Goal: Transaction & Acquisition: Purchase product/service

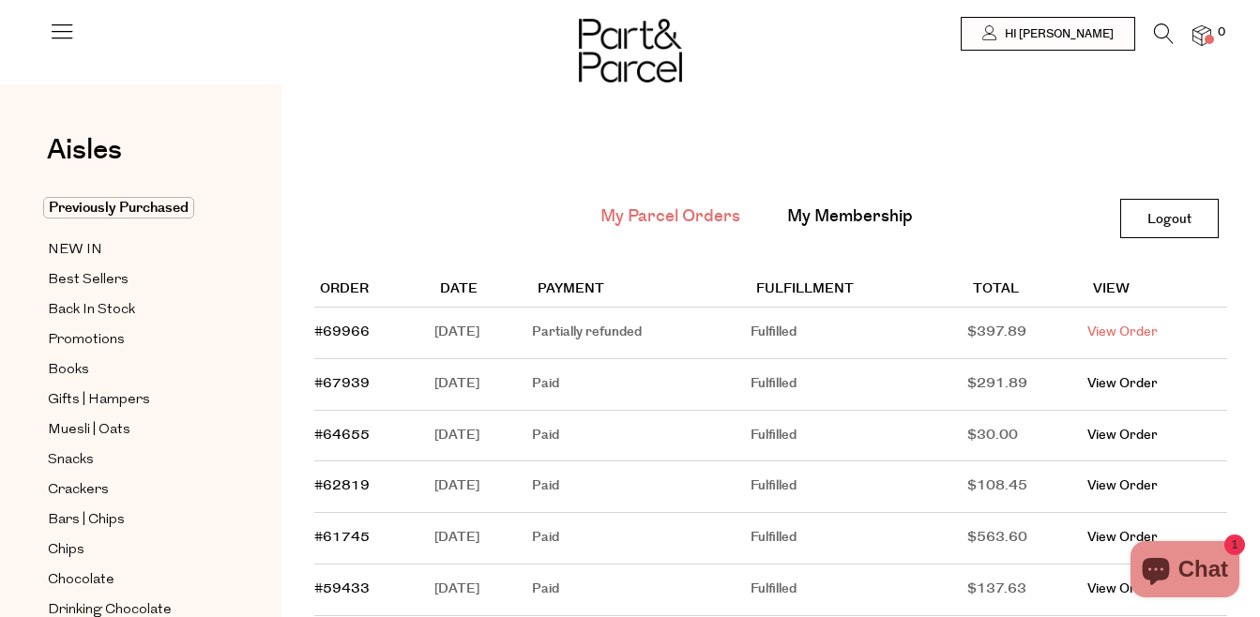
click at [1118, 329] on link "View Order" at bounding box center [1122, 332] width 70 height 19
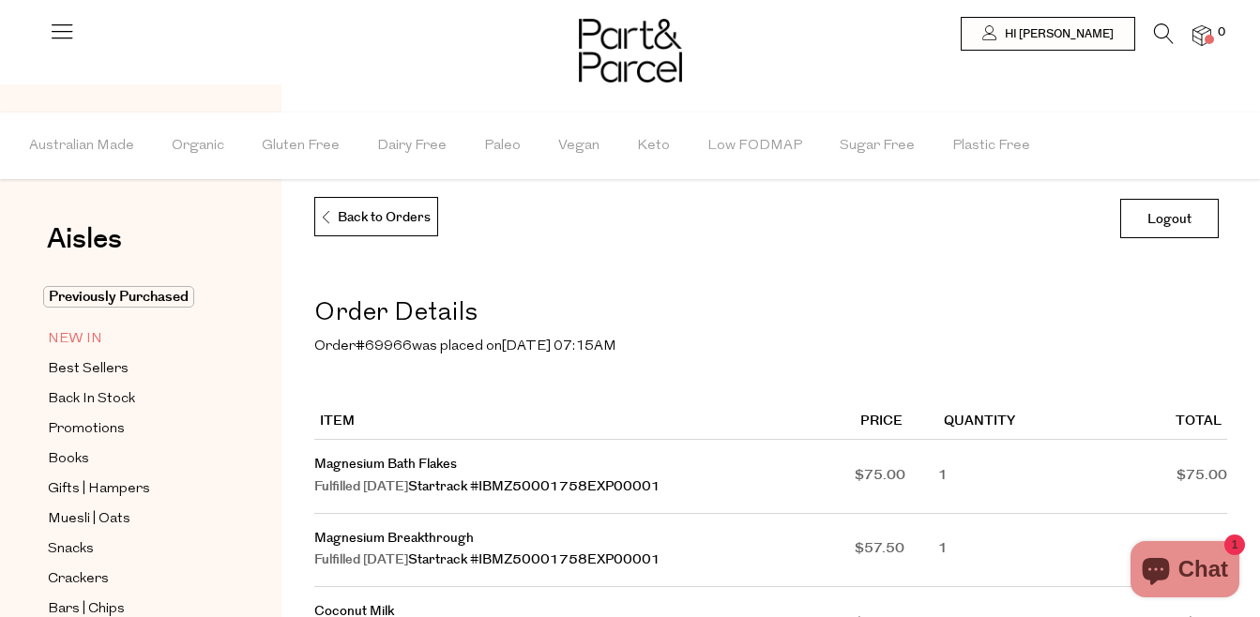
click at [81, 341] on span "NEW IN" at bounding box center [75, 339] width 54 height 23
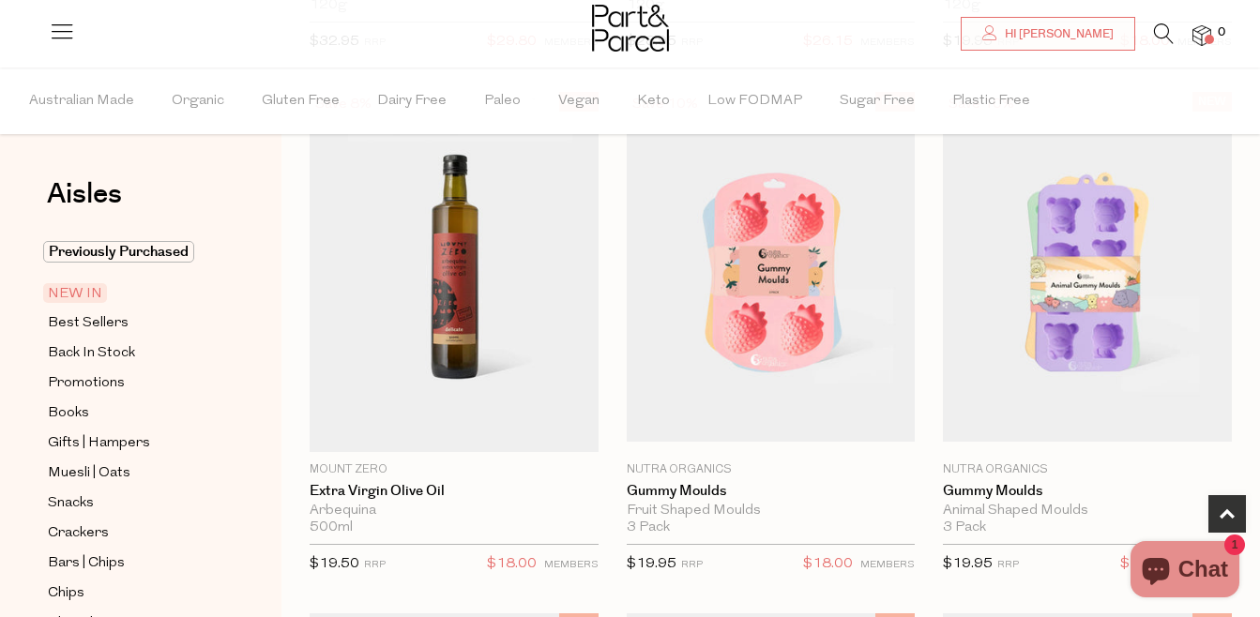
scroll to position [713, 0]
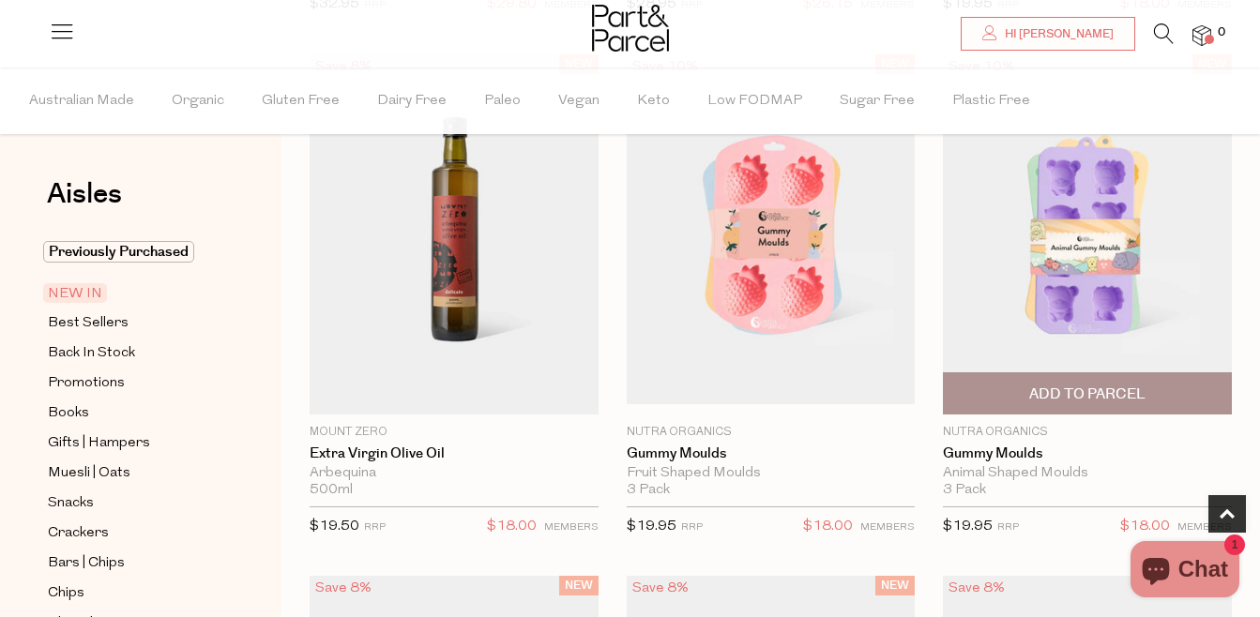
drag, startPoint x: 1051, startPoint y: 309, endPoint x: 1141, endPoint y: 311, distance: 90.1
click at [1141, 311] on img at bounding box center [1087, 234] width 289 height 340
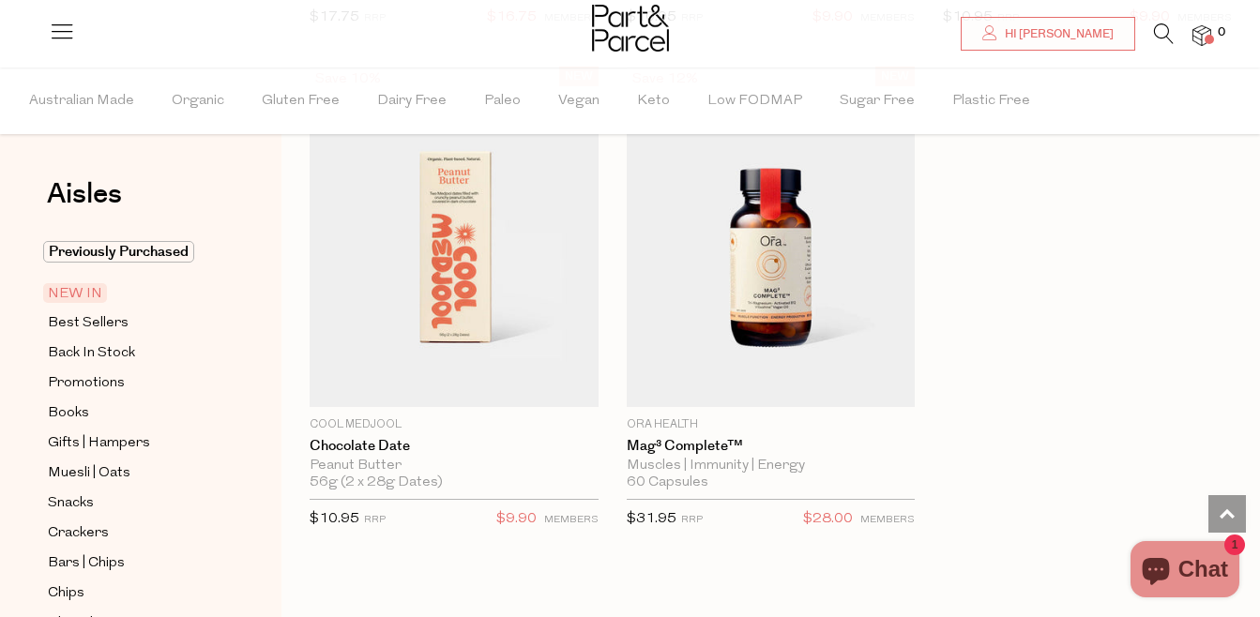
scroll to position [2327, 0]
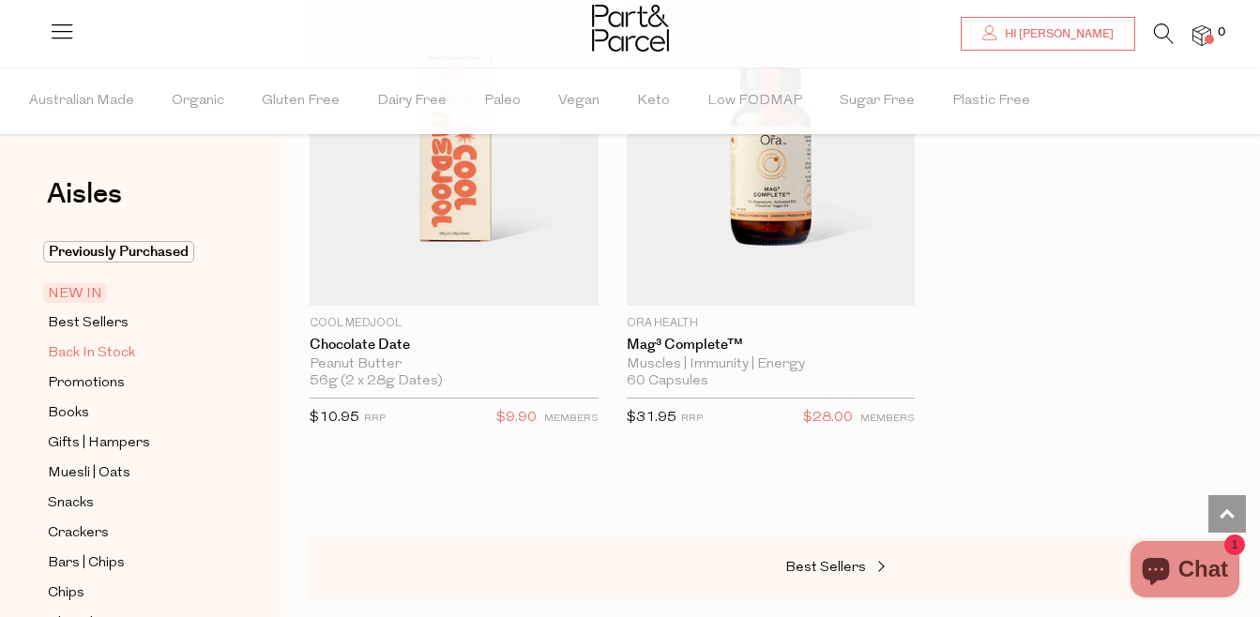
click at [128, 353] on span "Back In Stock" at bounding box center [91, 353] width 87 height 23
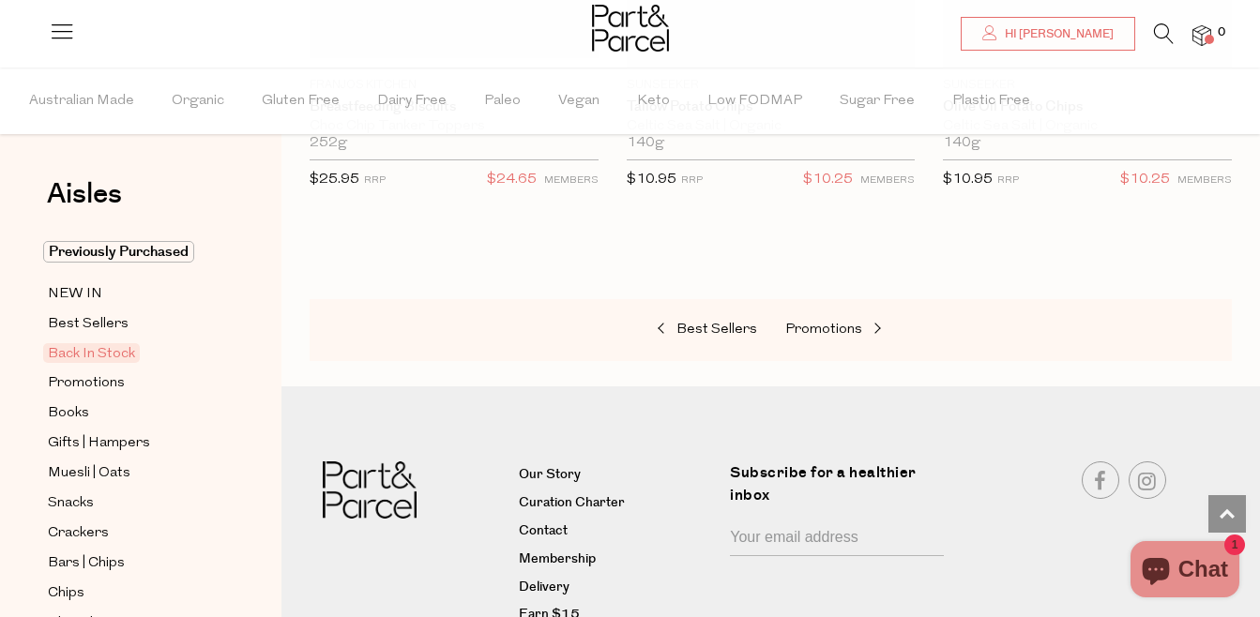
scroll to position [1629, 0]
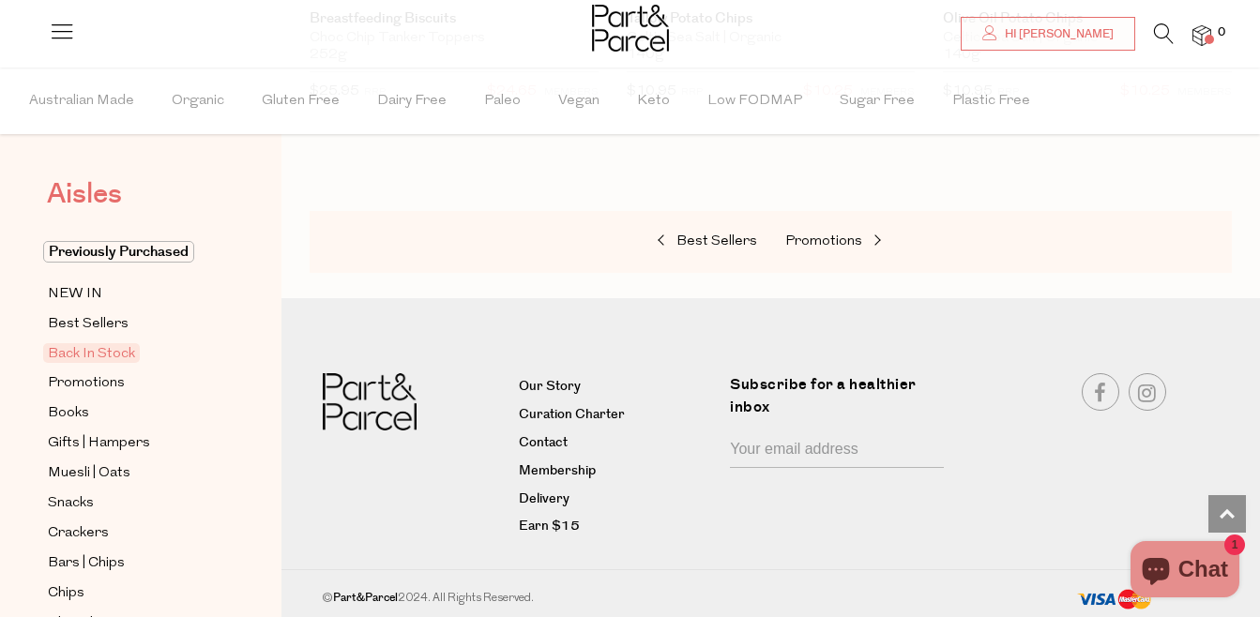
click at [83, 190] on span "Aisles" at bounding box center [84, 194] width 75 height 41
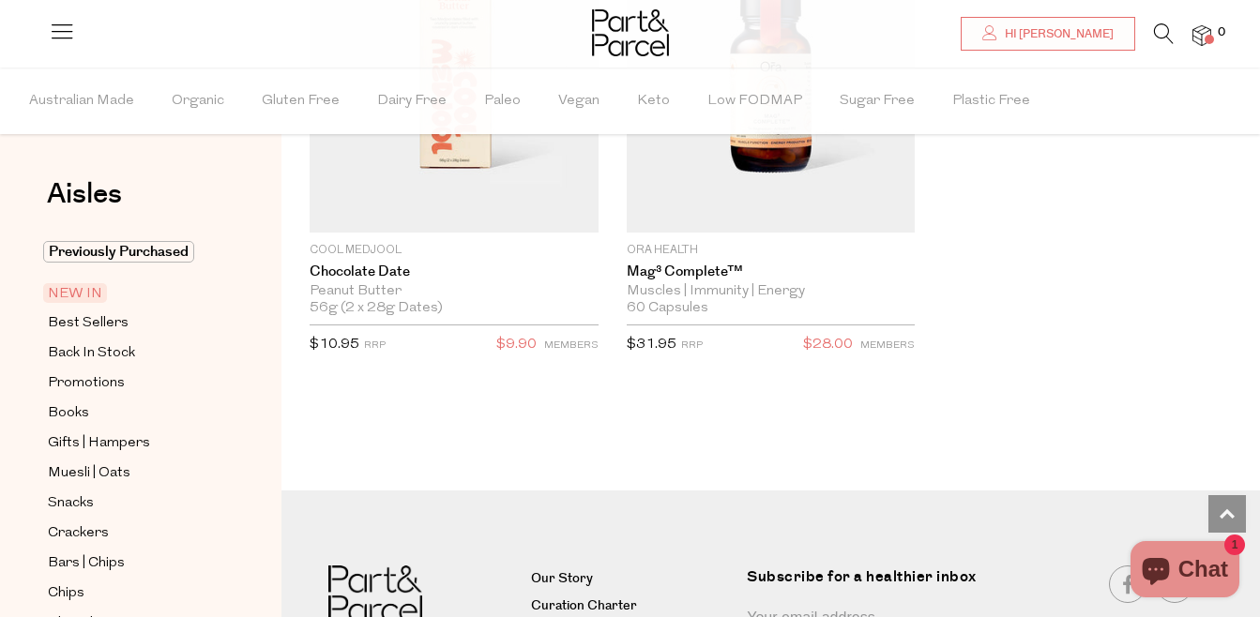
scroll to position [3268, 0]
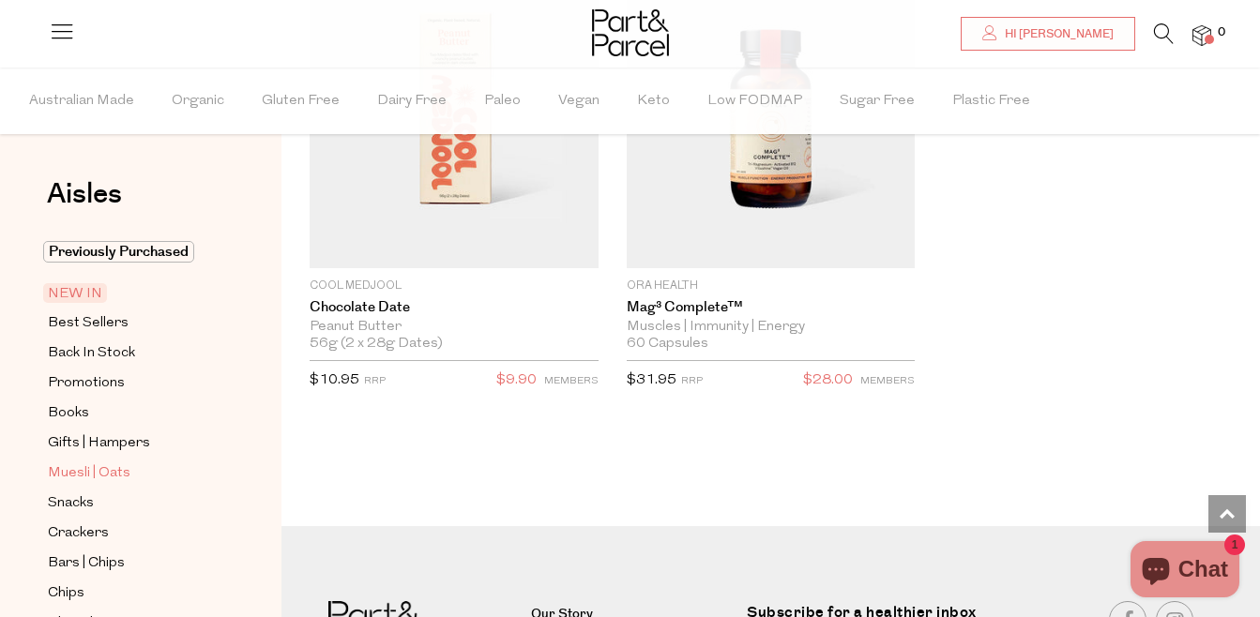
click at [87, 470] on span "Muesli | Oats" at bounding box center [89, 473] width 83 height 23
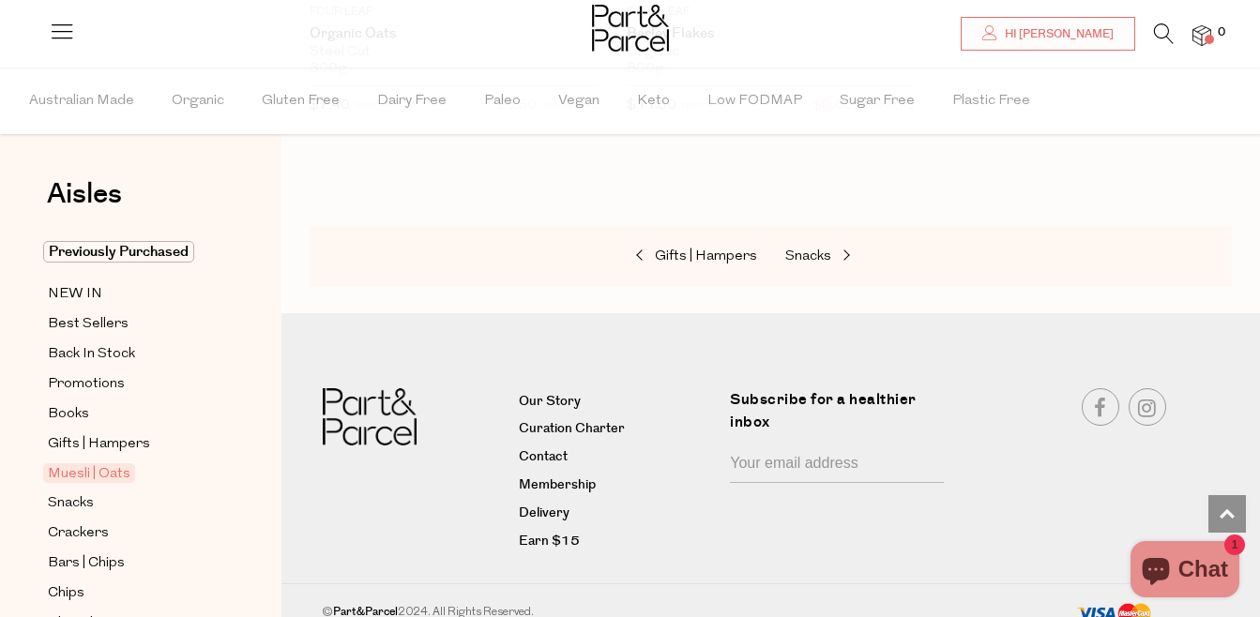
scroll to position [8661, 0]
click at [821, 249] on span "Snacks" at bounding box center [808, 256] width 46 height 14
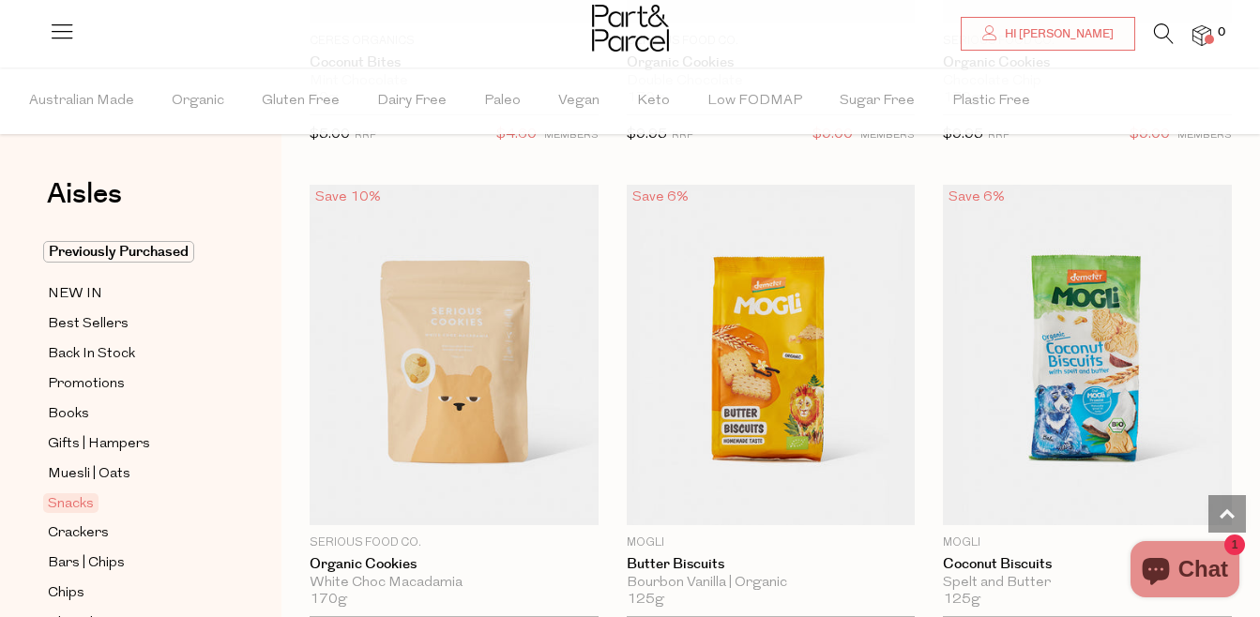
scroll to position [5775, 0]
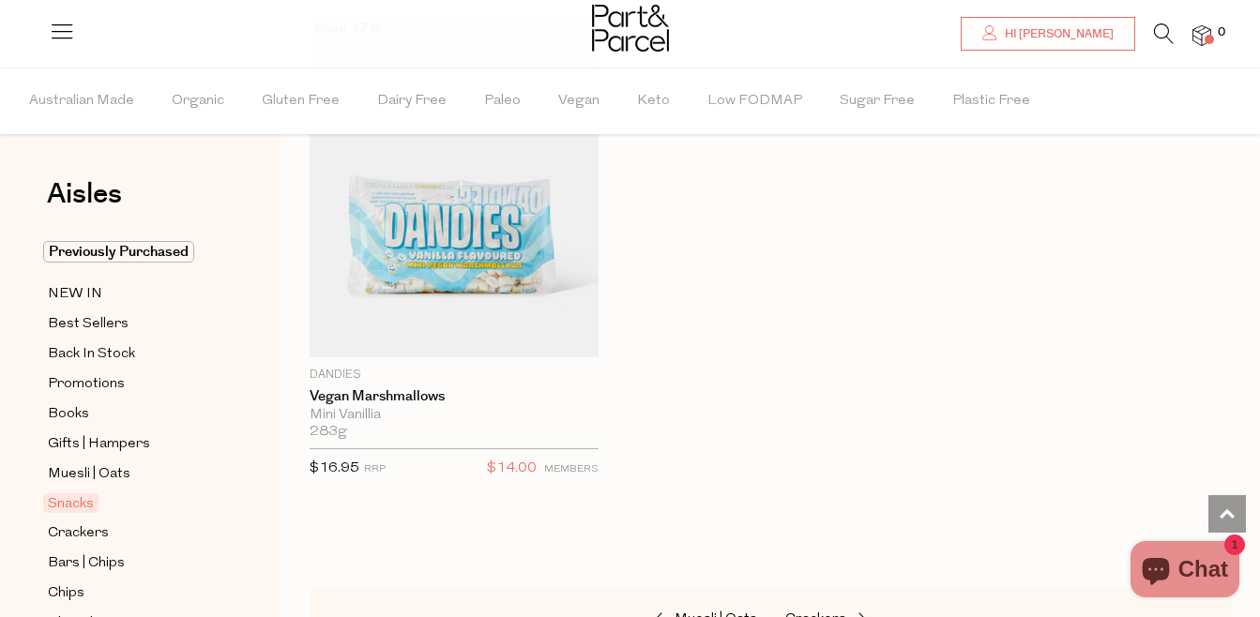
scroll to position [11776, 0]
